Goal: Information Seeking & Learning: Find specific page/section

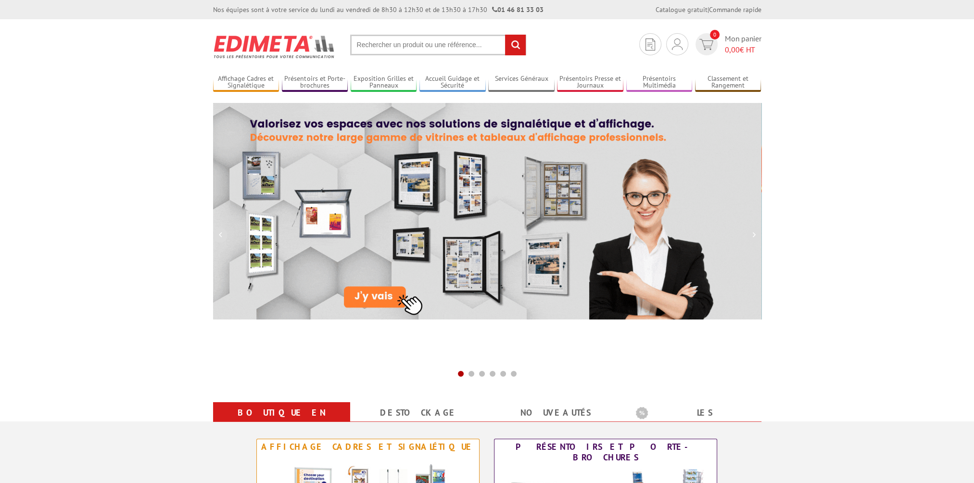
click at [474, 42] on input "text" at bounding box center [438, 45] width 176 height 21
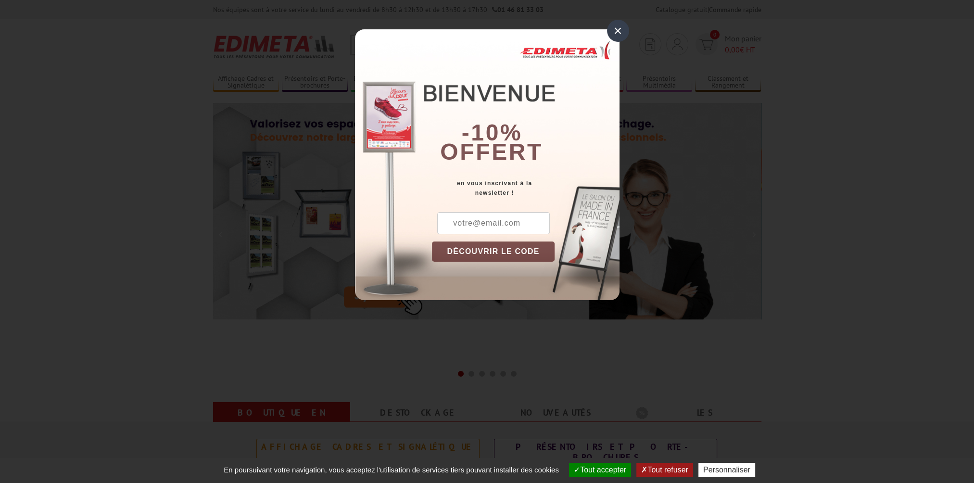
click at [614, 28] on div "×" at bounding box center [618, 31] width 22 height 22
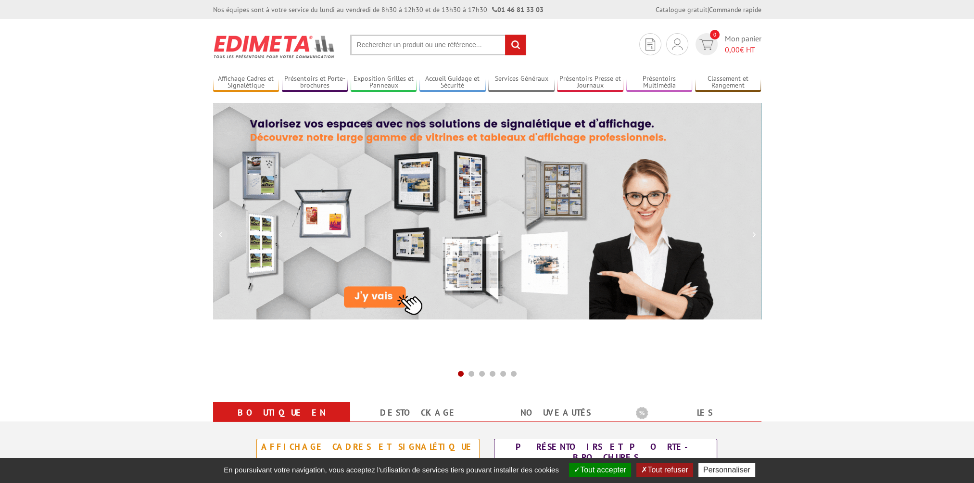
click at [404, 49] on input "text" at bounding box center [438, 45] width 176 height 21
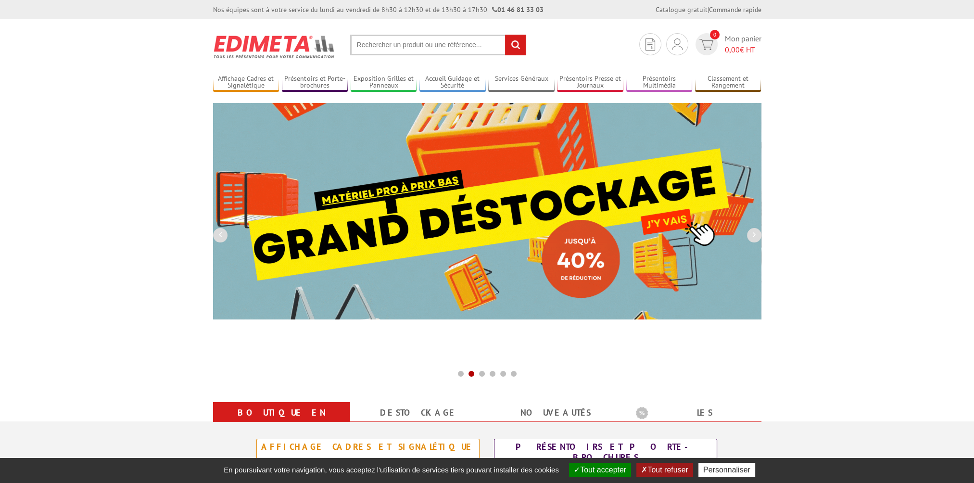
click at [404, 49] on input "text" at bounding box center [438, 45] width 176 height 21
click at [404, 46] on input "text" at bounding box center [438, 45] width 176 height 21
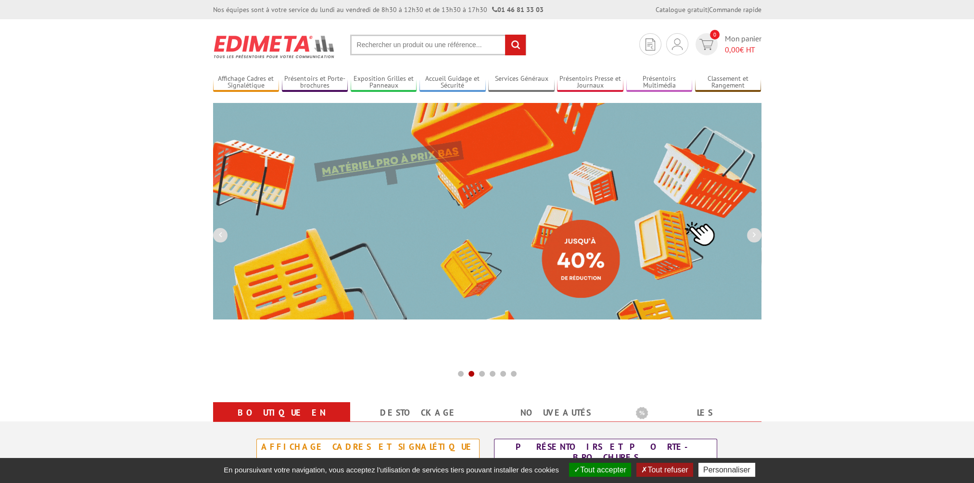
click at [402, 46] on input "text" at bounding box center [438, 45] width 176 height 21
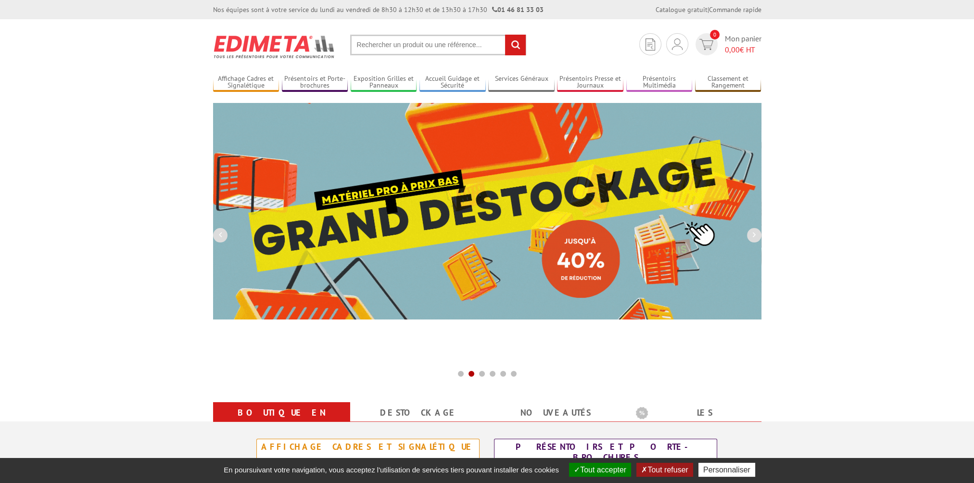
click at [385, 48] on input "text" at bounding box center [438, 45] width 176 height 21
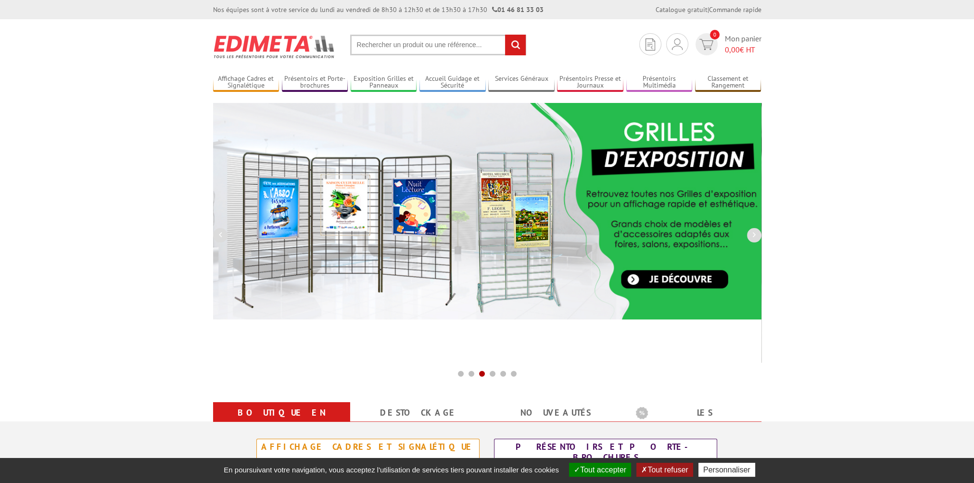
click at [410, 40] on input "text" at bounding box center [438, 45] width 176 height 21
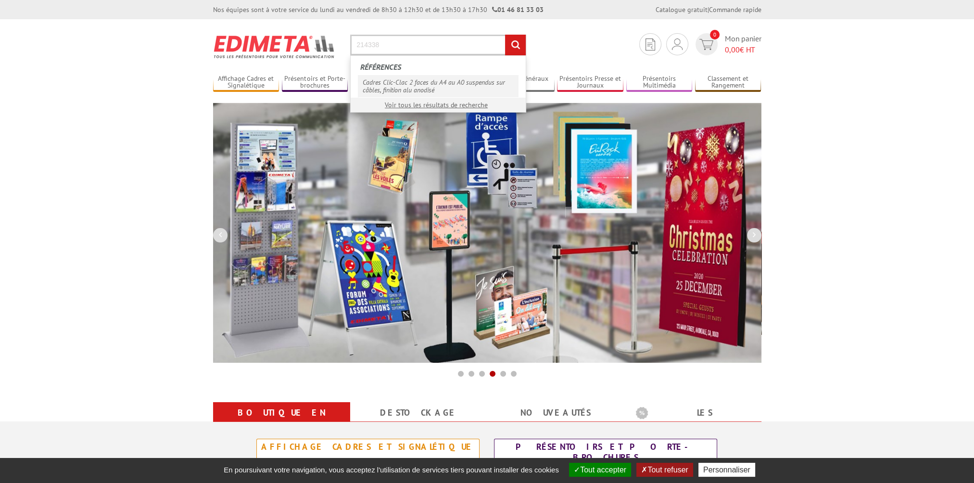
type input "214338"
click at [429, 88] on link "Cadres Clic-Clac 2 faces du A4 au A0 suspendus sur câbles, finition alu anodisé" at bounding box center [438, 86] width 161 height 22
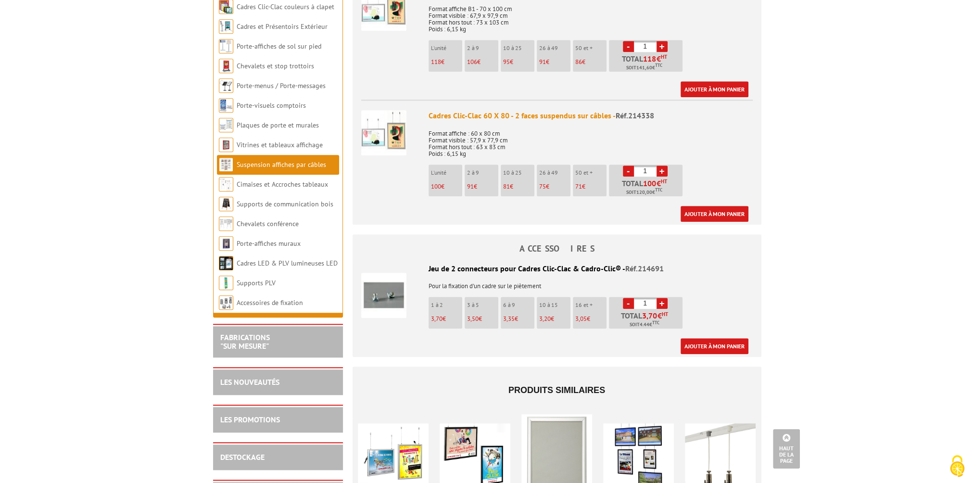
scroll to position [1106, 0]
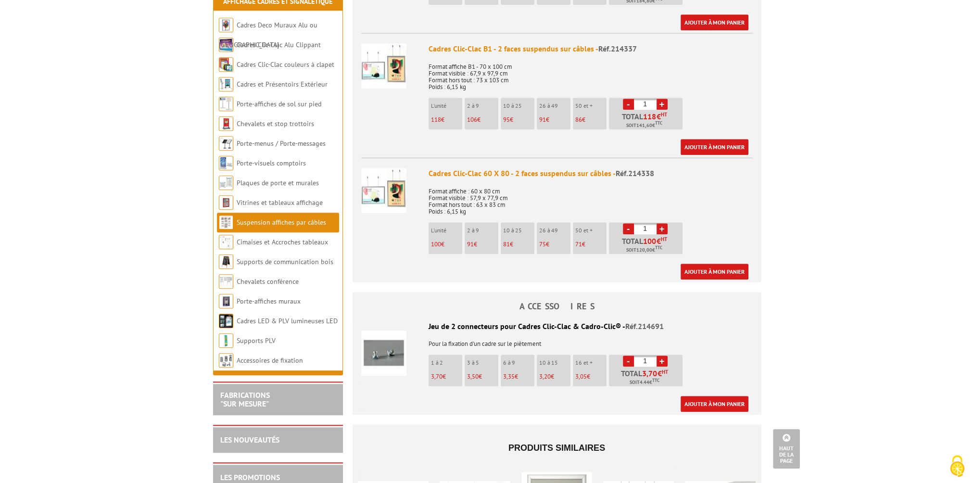
click at [383, 183] on img at bounding box center [383, 190] width 45 height 45
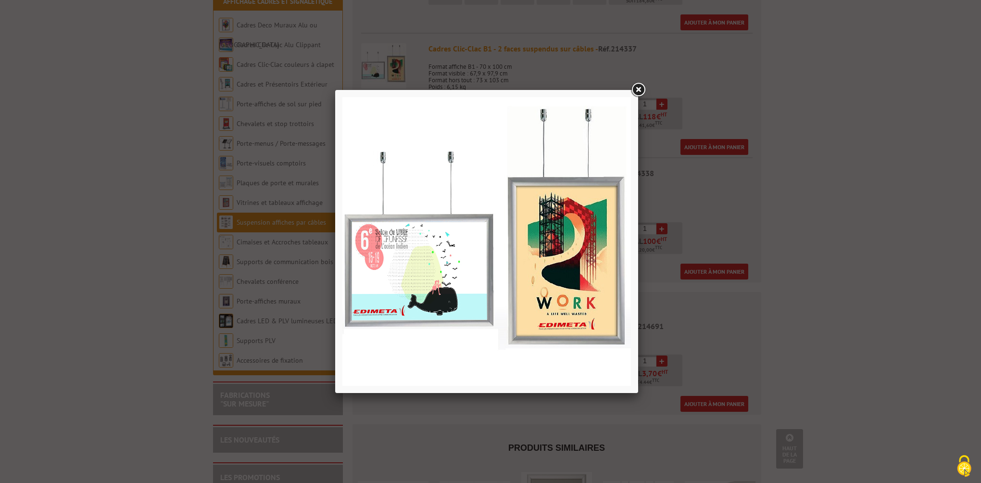
click at [807, 255] on div at bounding box center [490, 241] width 981 height 483
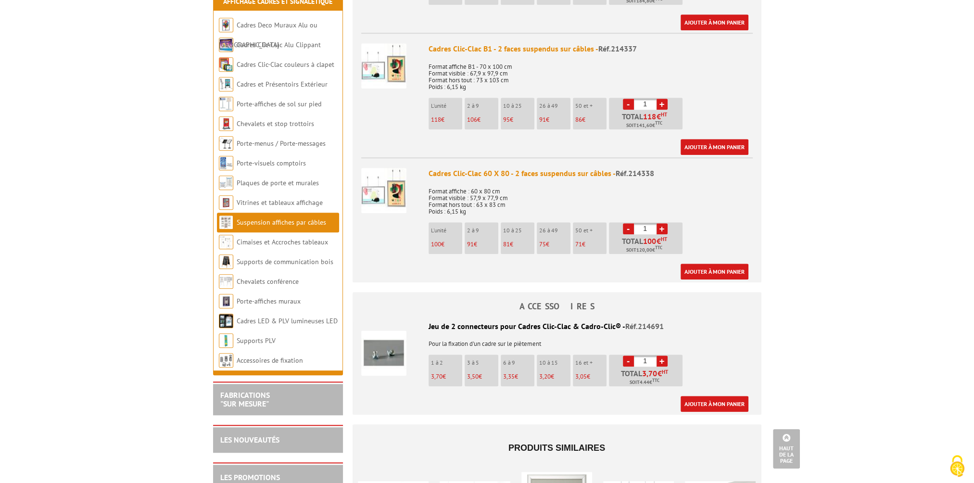
click at [391, 185] on img at bounding box center [383, 190] width 45 height 45
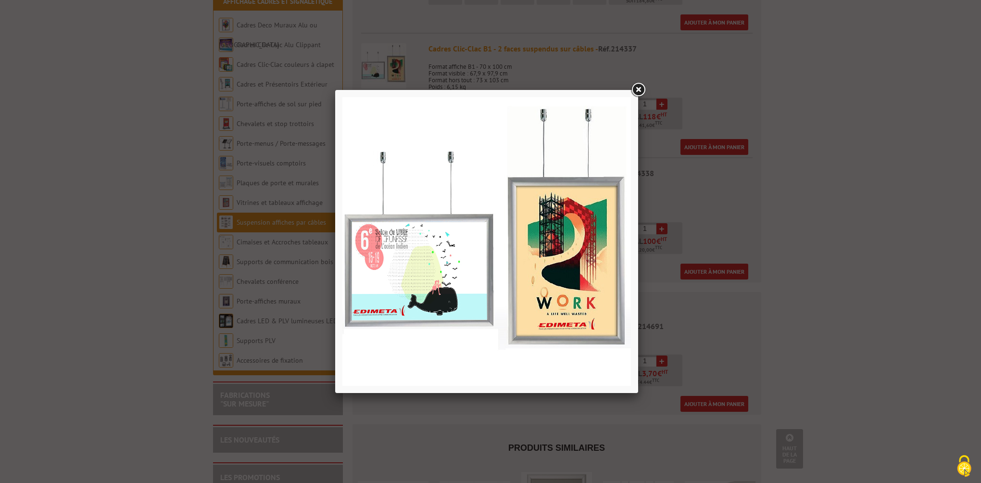
click at [167, 323] on div at bounding box center [490, 241] width 981 height 483
